Goal: Task Accomplishment & Management: Manage account settings

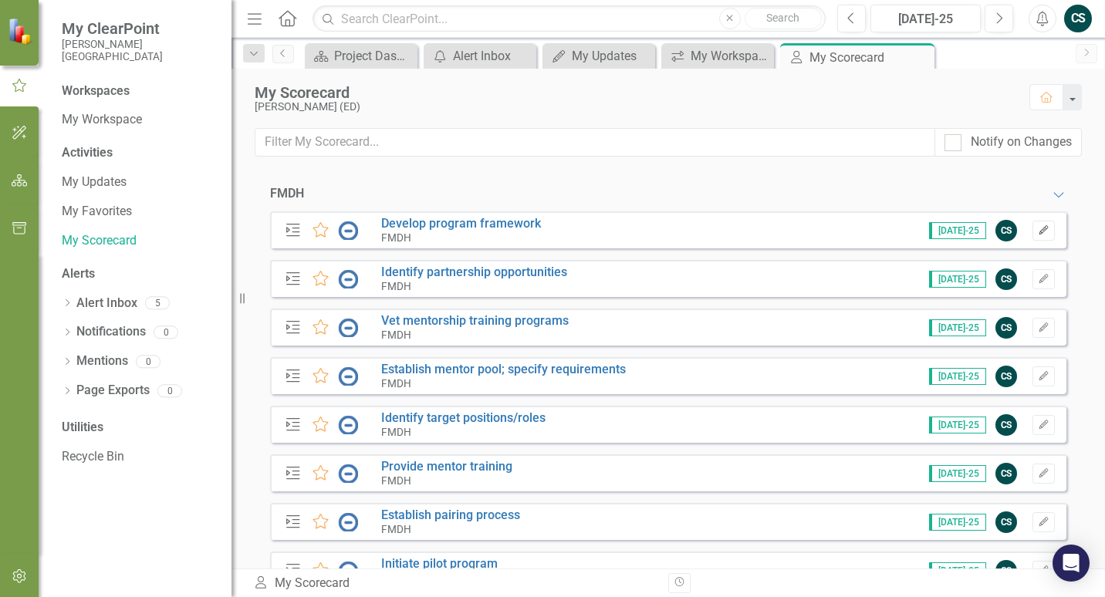
click at [1038, 230] on icon "Edit" at bounding box center [1044, 230] width 12 height 9
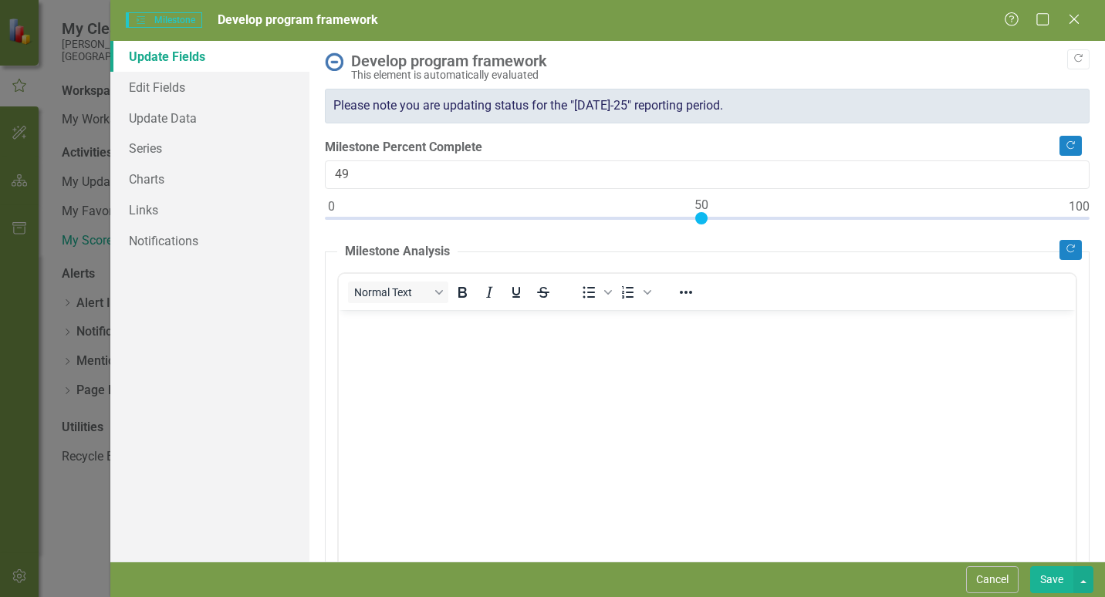
type input "50"
drag, startPoint x: 329, startPoint y: 216, endPoint x: 696, endPoint y: 221, distance: 367.4
click at [696, 221] on div at bounding box center [701, 218] width 12 height 12
click at [381, 363] on body "Rich Text Area. Press ALT-0 for help." at bounding box center [706, 425] width 737 height 232
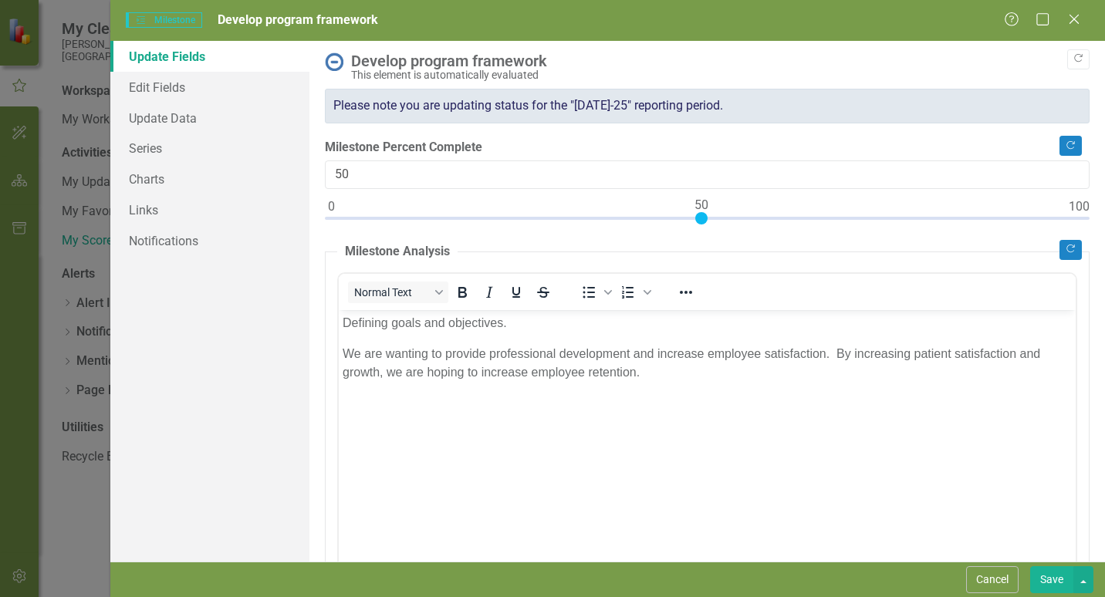
drag, startPoint x: 504, startPoint y: 20, endPoint x: 719, endPoint y: 66, distance: 219.3
click at [723, 71] on form "Milestones Milestone Develop program framework Help Maximize Close Update Field…" at bounding box center [607, 298] width 995 height 597
click at [506, 9] on div "Milestones Milestone Develop program framework Help Maximize Close" at bounding box center [607, 20] width 995 height 41
type input "100"
drag, startPoint x: 701, startPoint y: 214, endPoint x: 1169, endPoint y: 245, distance: 469.5
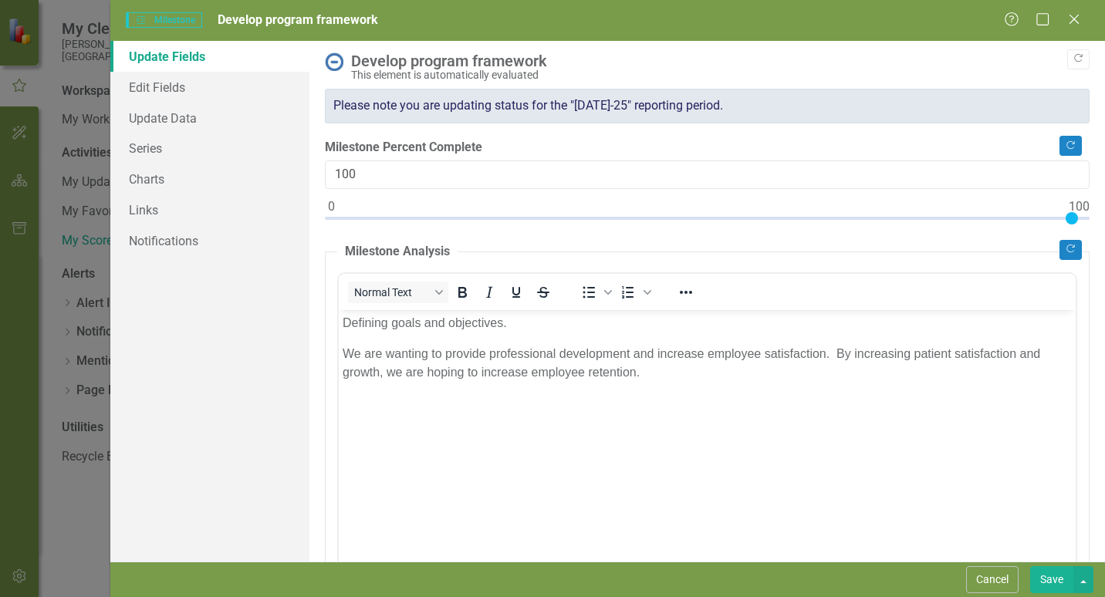
click at [1104, 245] on html "My ClearPoint [PERSON_NAME] Deaconess Hospital Workspaces My Workspace Activiti…" at bounding box center [552, 298] width 1105 height 597
click at [1061, 578] on button "Save" at bounding box center [1051, 579] width 43 height 27
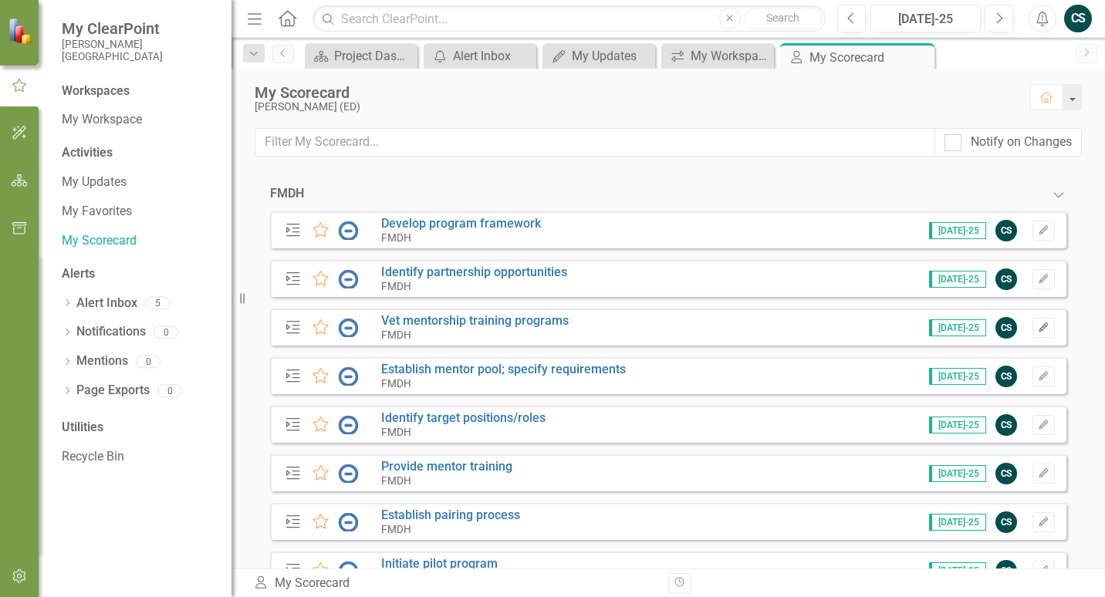
click at [1038, 329] on icon "Edit" at bounding box center [1044, 327] width 12 height 9
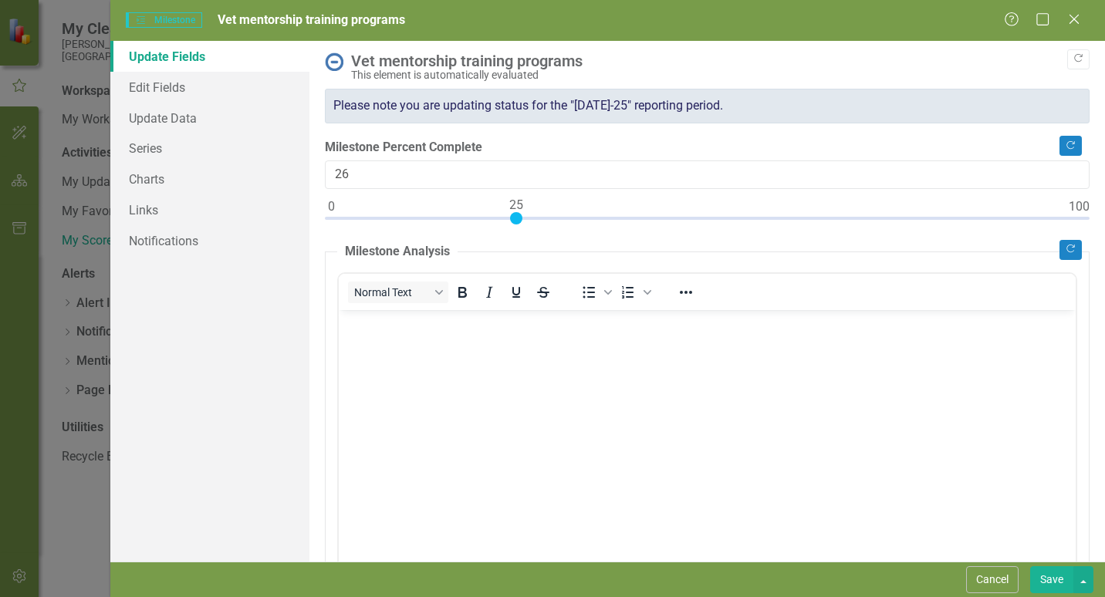
type input "25"
drag, startPoint x: 331, startPoint y: 220, endPoint x: 518, endPoint y: 225, distance: 186.8
click at [518, 225] on div at bounding box center [707, 221] width 765 height 19
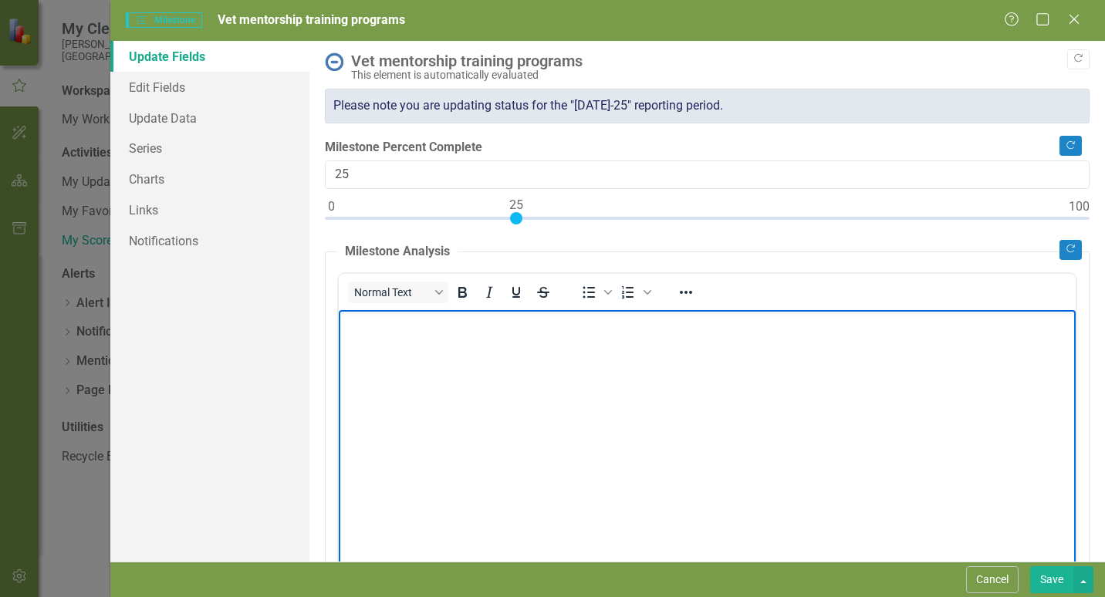
click at [384, 345] on body "Rich Text Area. Press ALT-0 for help." at bounding box center [706, 425] width 737 height 232
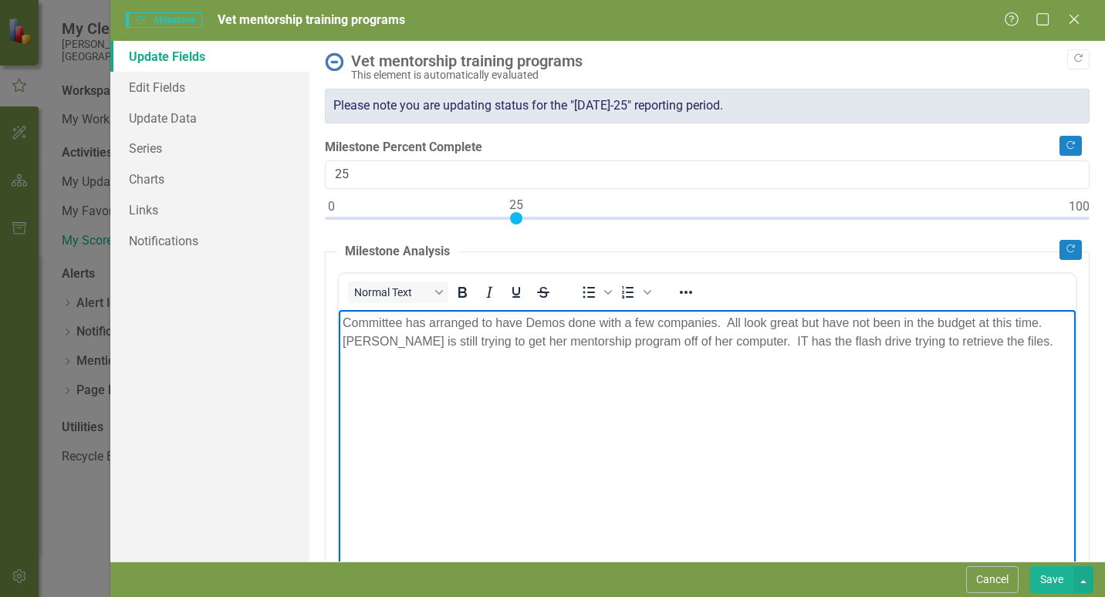
click at [433, 342] on p "Committee has arranged to have Demos done with a few companies. All look great …" at bounding box center [706, 331] width 729 height 37
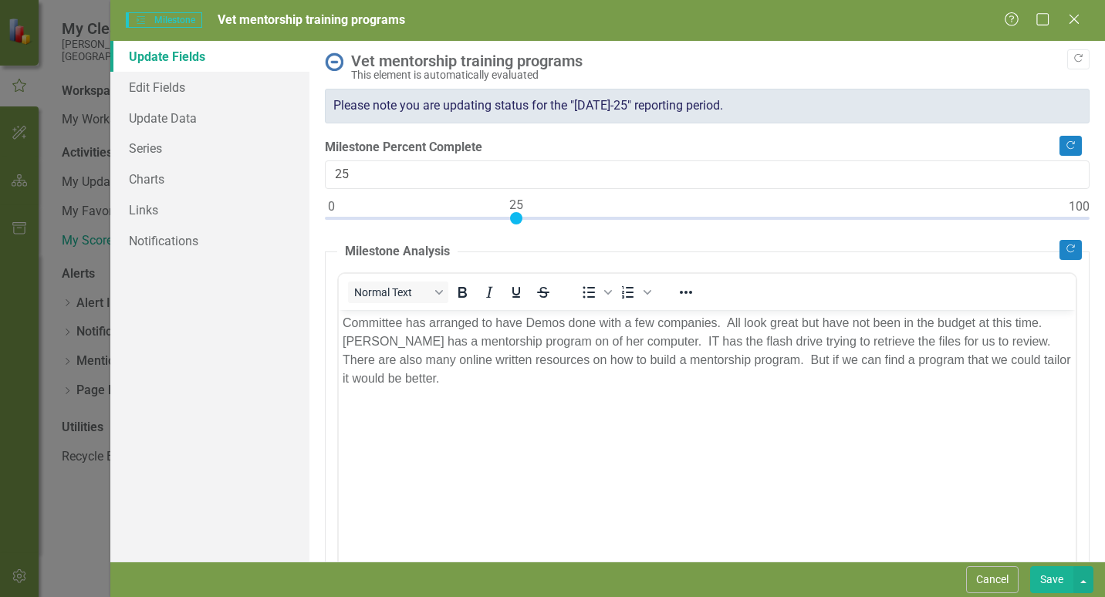
click at [1057, 577] on button "Save" at bounding box center [1051, 579] width 43 height 27
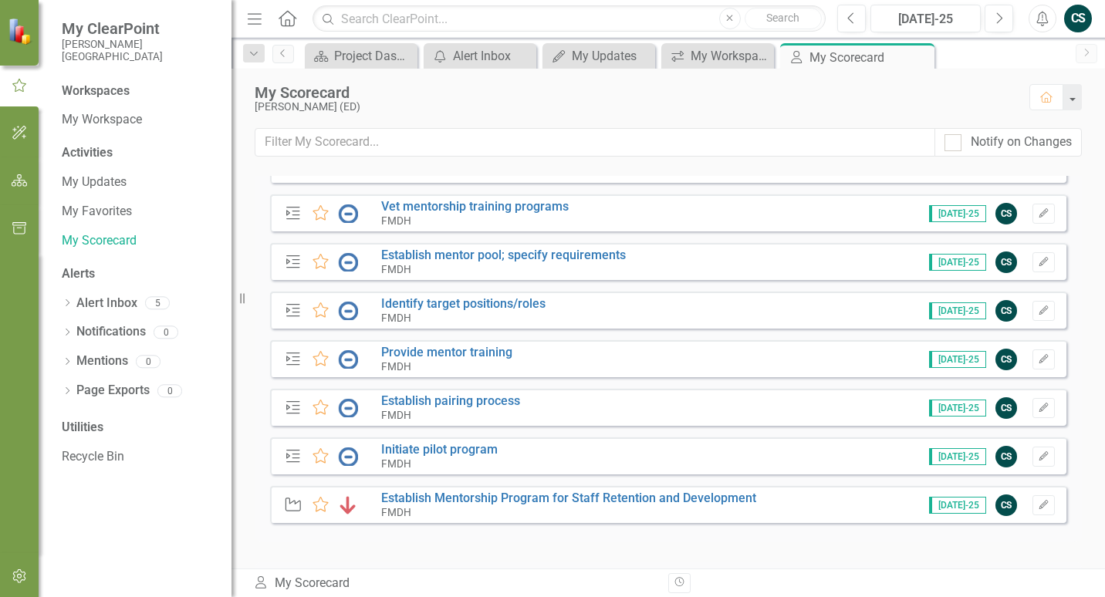
scroll to position [77, 0]
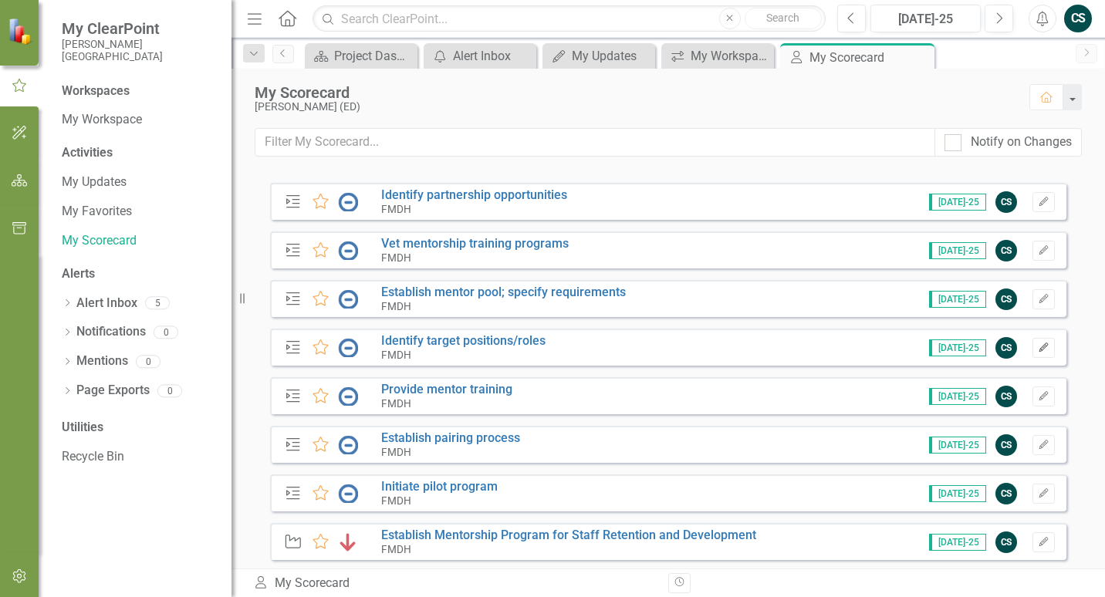
click at [1038, 349] on icon "Edit" at bounding box center [1044, 347] width 12 height 9
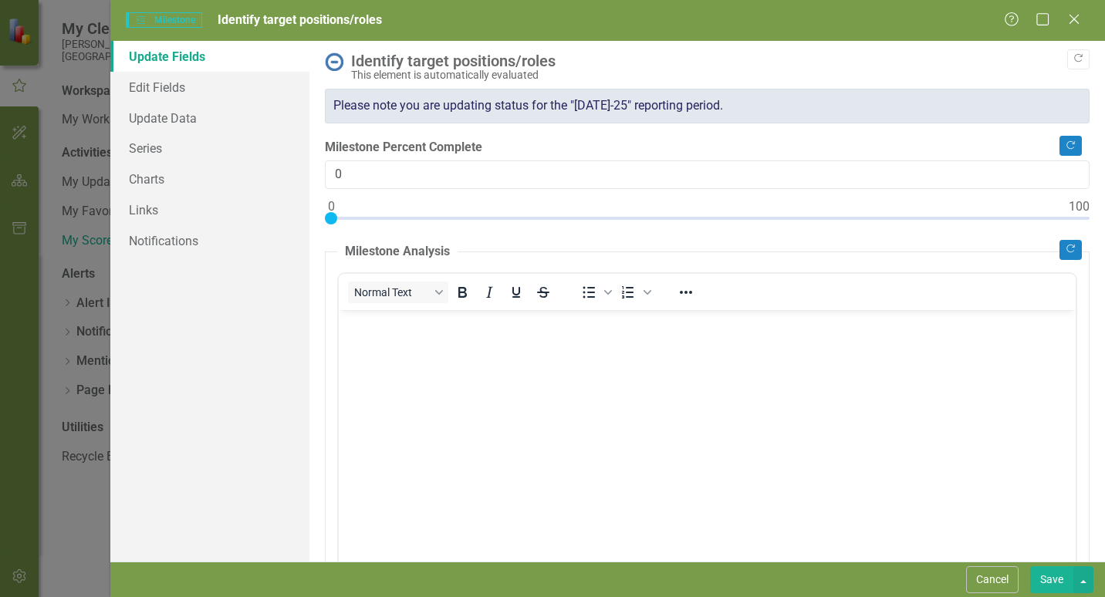
scroll to position [0, 0]
type input "50"
drag, startPoint x: 330, startPoint y: 216, endPoint x: 699, endPoint y: 225, distance: 369.0
click at [699, 225] on div at bounding box center [707, 221] width 765 height 19
click at [426, 351] on body "Rich Text Area. Press ALT-0 for help." at bounding box center [706, 425] width 737 height 232
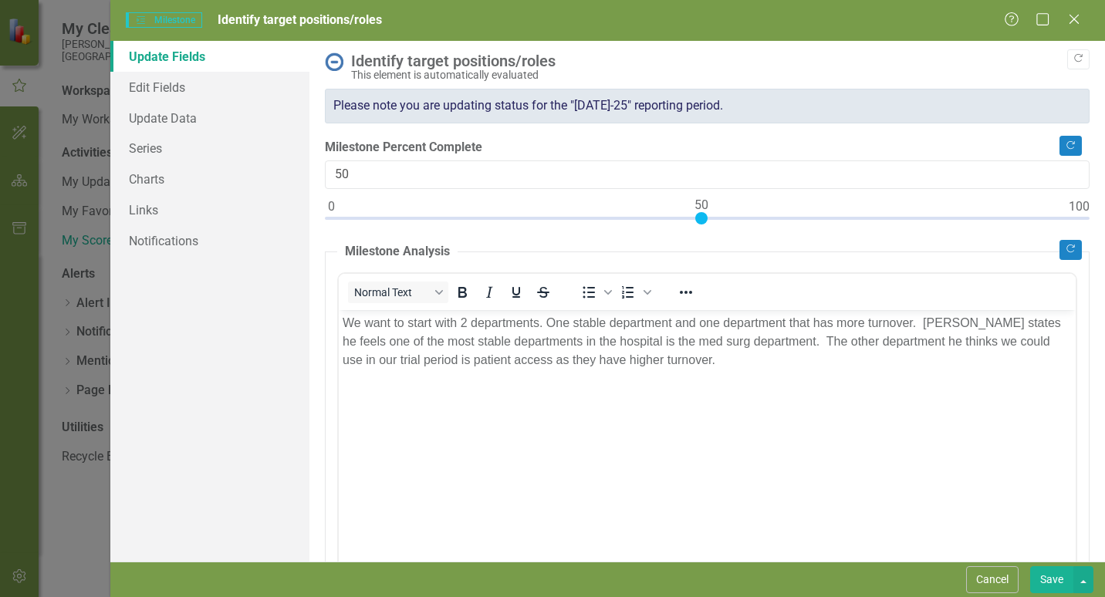
click at [1055, 581] on button "Save" at bounding box center [1051, 579] width 43 height 27
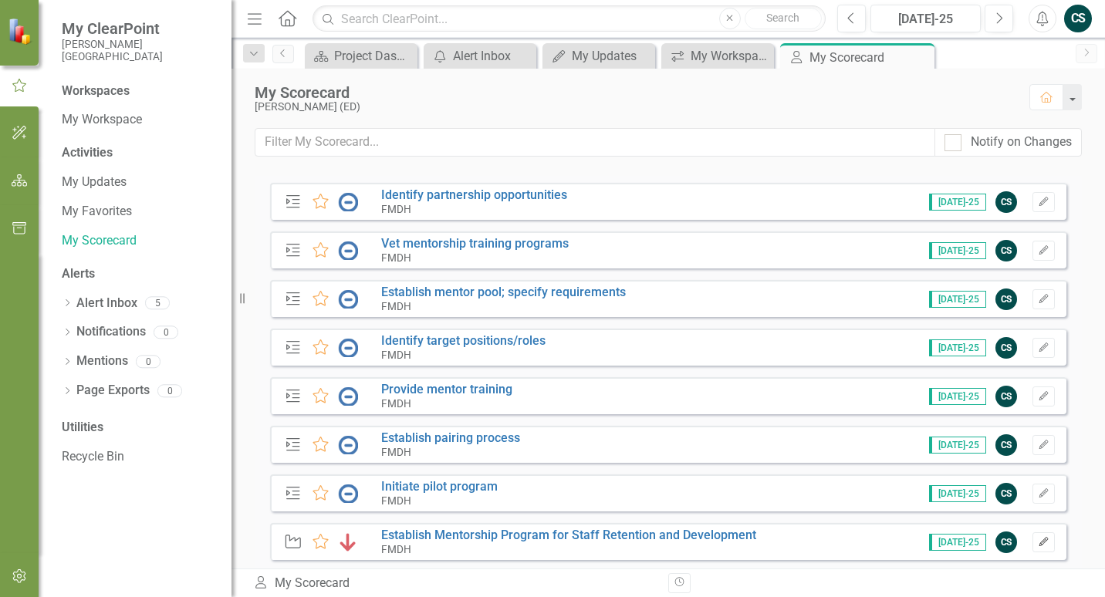
click at [1043, 544] on button "Edit" at bounding box center [1044, 543] width 22 height 20
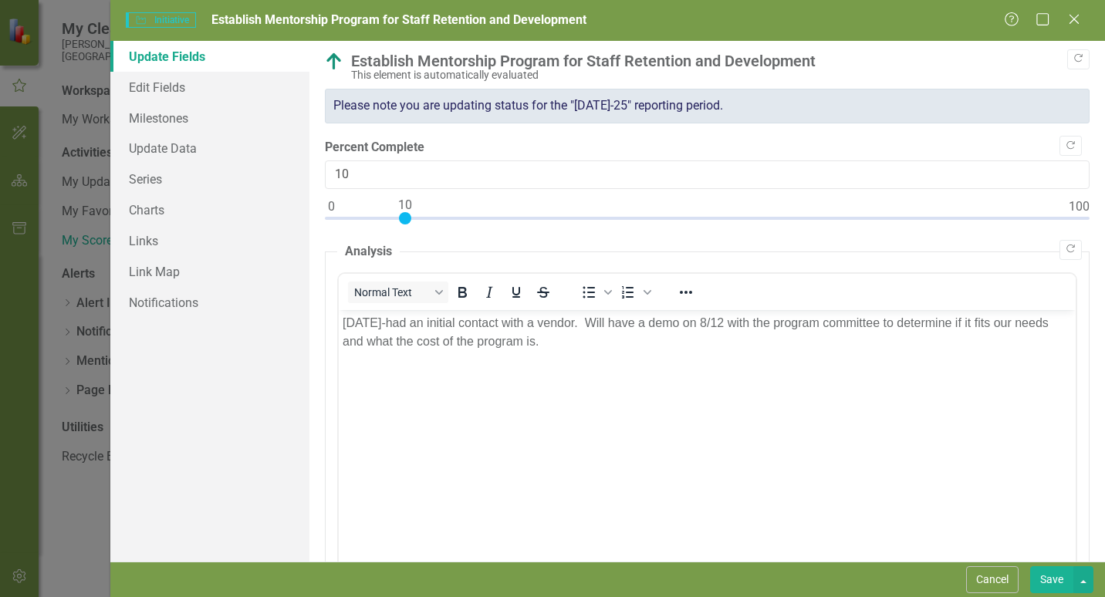
click at [1052, 577] on button "Save" at bounding box center [1051, 579] width 43 height 27
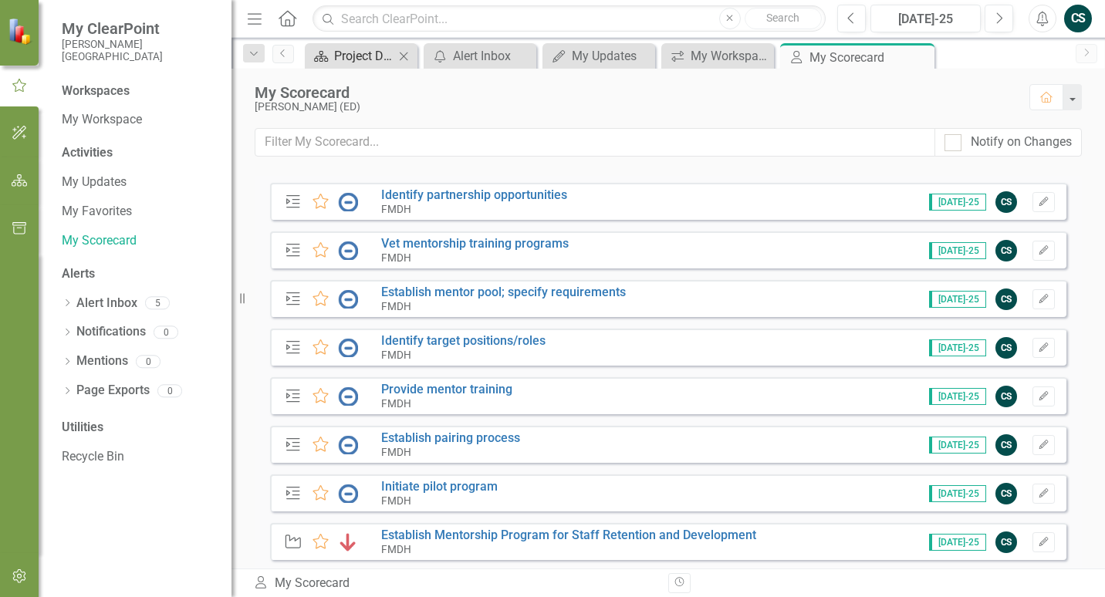
click at [371, 54] on div "Project Dashboard" at bounding box center [364, 55] width 60 height 19
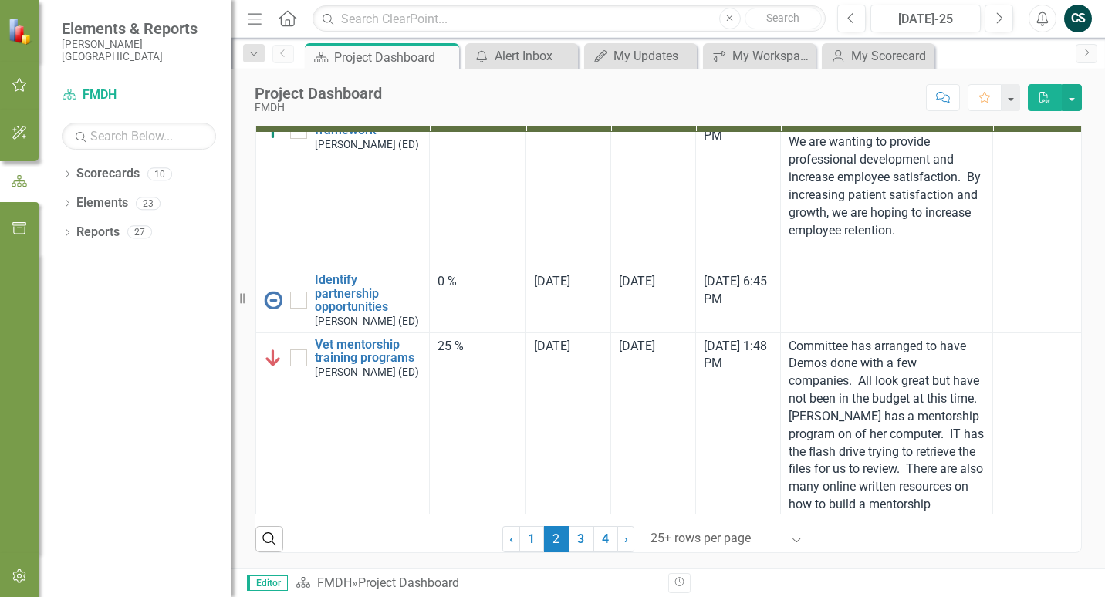
scroll to position [3007, 0]
